Goal: Understand process/instructions: Learn how to perform a task or action

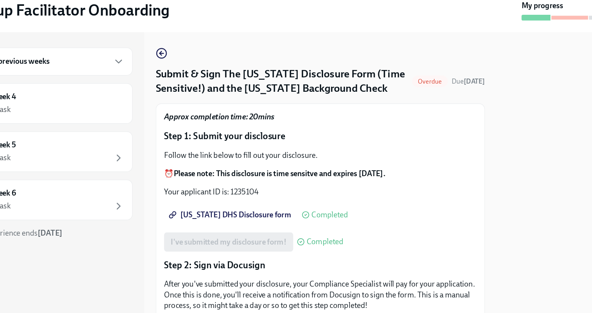
click at [237, 217] on span "[US_STATE] DHS Disclosure form" at bounding box center [231, 216] width 97 height 8
drag, startPoint x: 258, startPoint y: 200, endPoint x: 231, endPoint y: 200, distance: 26.4
click at [231, 200] on p "Your applicant ID is: 1235104" at bounding box center [304, 198] width 252 height 9
copy p "1235104"
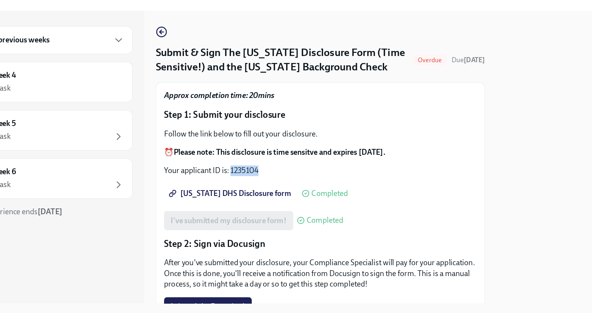
click at [255, 199] on p "Your applicant ID is: 1235104" at bounding box center [304, 198] width 252 height 9
drag, startPoint x: 255, startPoint y: 199, endPoint x: 230, endPoint y: 194, distance: 25.7
click at [230, 194] on p "Your applicant ID is: 1235104" at bounding box center [304, 198] width 252 height 9
copy p "1235104"
click at [242, 217] on span "[US_STATE] DHS Disclosure form" at bounding box center [231, 216] width 97 height 8
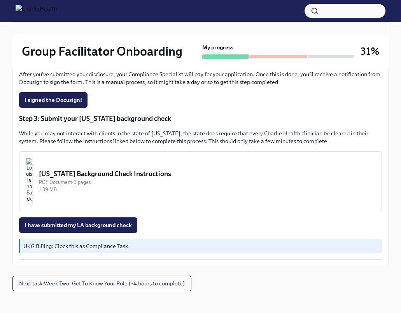
scroll to position [243, 0]
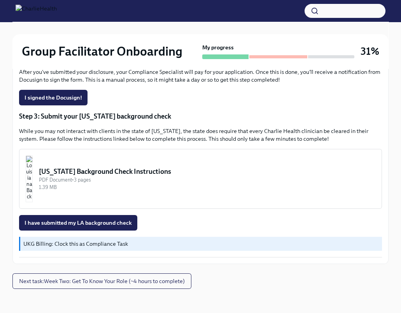
click at [33, 166] on img "button" at bounding box center [29, 178] width 7 height 47
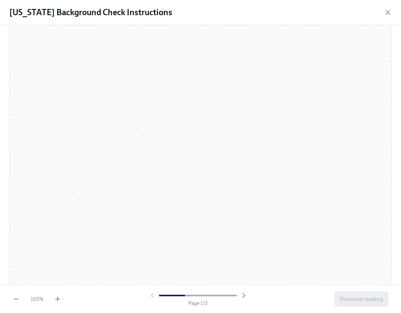
scroll to position [58, 0]
click at [57, 297] on icon "button" at bounding box center [57, 298] width 0 height 5
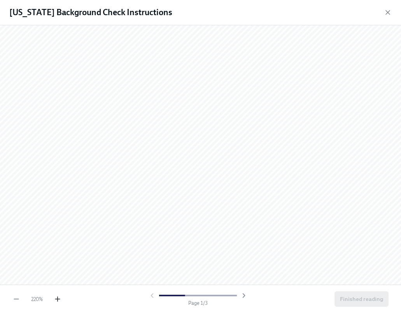
click at [59, 298] on icon "button" at bounding box center [58, 299] width 8 height 8
click at [388, 11] on icon "button" at bounding box center [387, 13] width 8 height 8
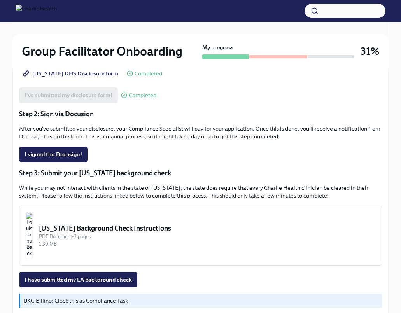
scroll to position [186, 0]
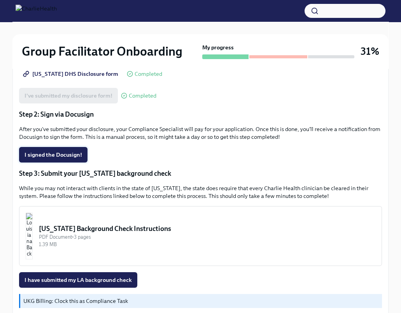
click at [70, 156] on span "I signed the Docusign!" at bounding box center [52, 155] width 57 height 8
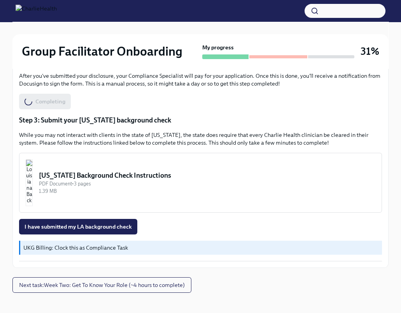
scroll to position [246, 0]
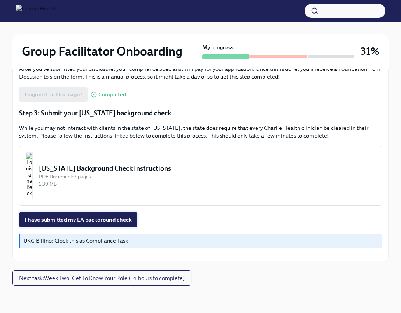
click at [80, 219] on span "I have submitted my LA background check" at bounding box center [77, 220] width 107 height 8
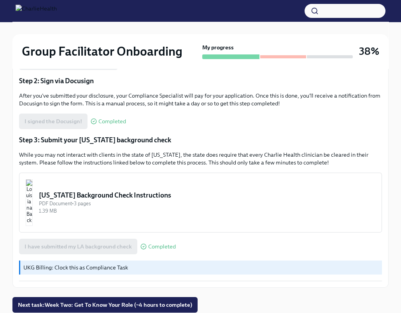
scroll to position [247, 0]
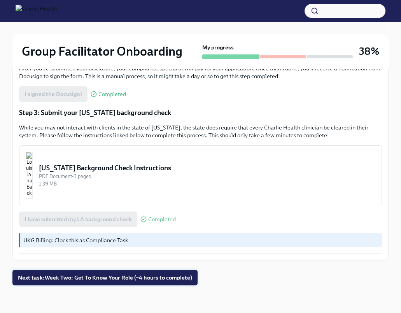
click at [137, 277] on span "Next task : Week Two: Get To Know Your Role (~4 hours to complete)" at bounding box center [105, 277] width 174 height 8
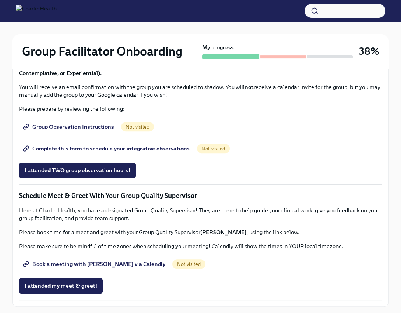
scroll to position [456, 0]
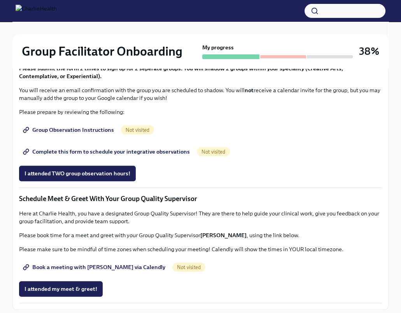
drag, startPoint x: 139, startPoint y: 146, endPoint x: -51, endPoint y: 145, distance: 190.0
copy p "[URL][DOMAIN_NAME][PERSON_NAME]"
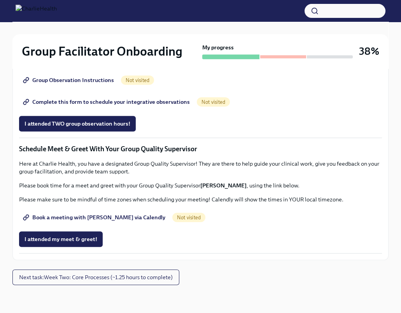
scroll to position [542, 0]
